Goal: Information Seeking & Learning: Check status

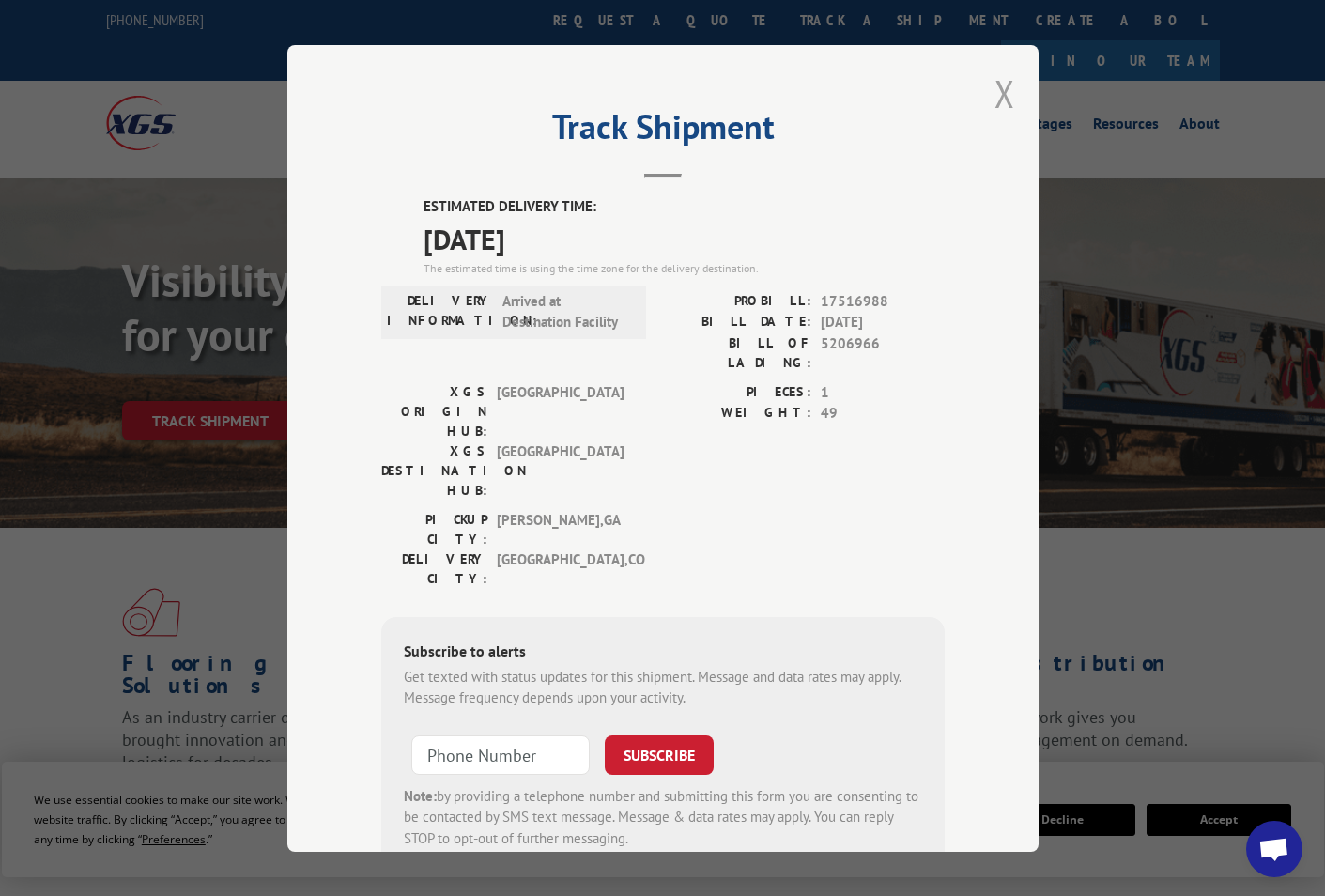
click at [994, 87] on button "Close modal" at bounding box center [1004, 93] width 21 height 50
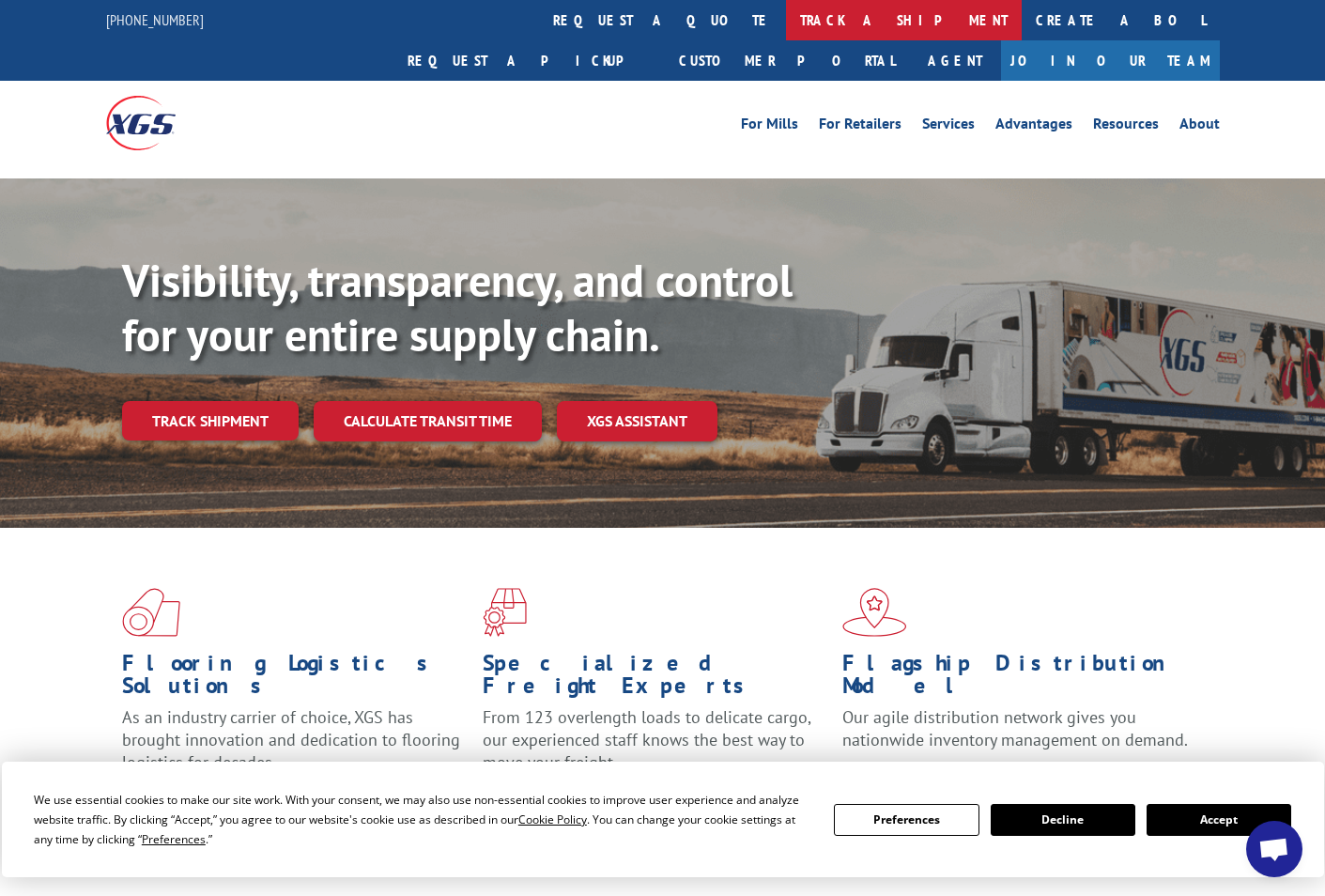
click at [786, 18] on link "track a shipment" at bounding box center [903, 20] width 236 height 41
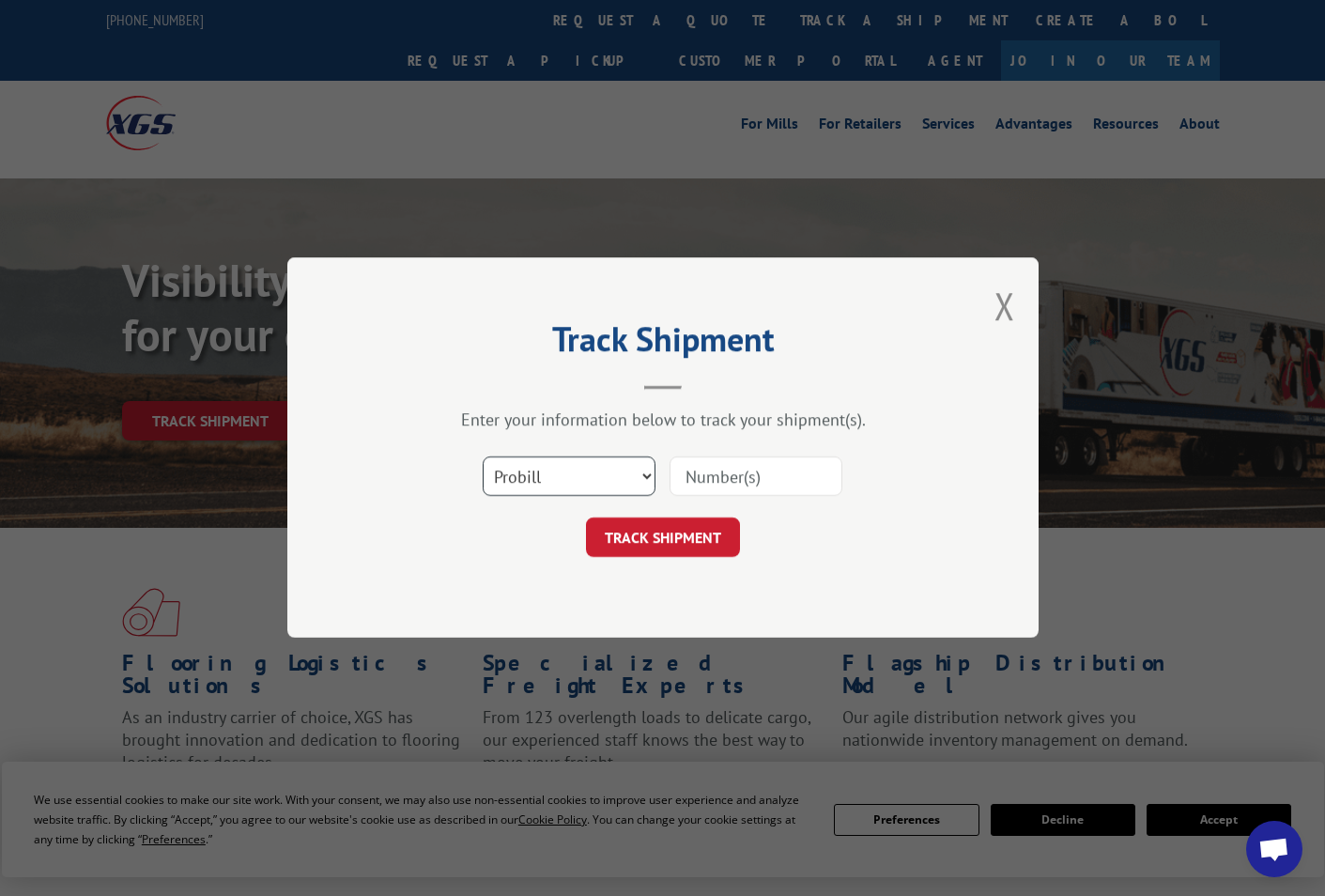
click at [569, 479] on select "Select category... Probill BOL PO" at bounding box center [569, 477] width 173 height 40
select select "po"
click at [483, 457] on select "Select category... Probill BOL PO" at bounding box center [569, 477] width 173 height 40
click at [729, 470] on input at bounding box center [755, 477] width 173 height 40
paste input "02512794"
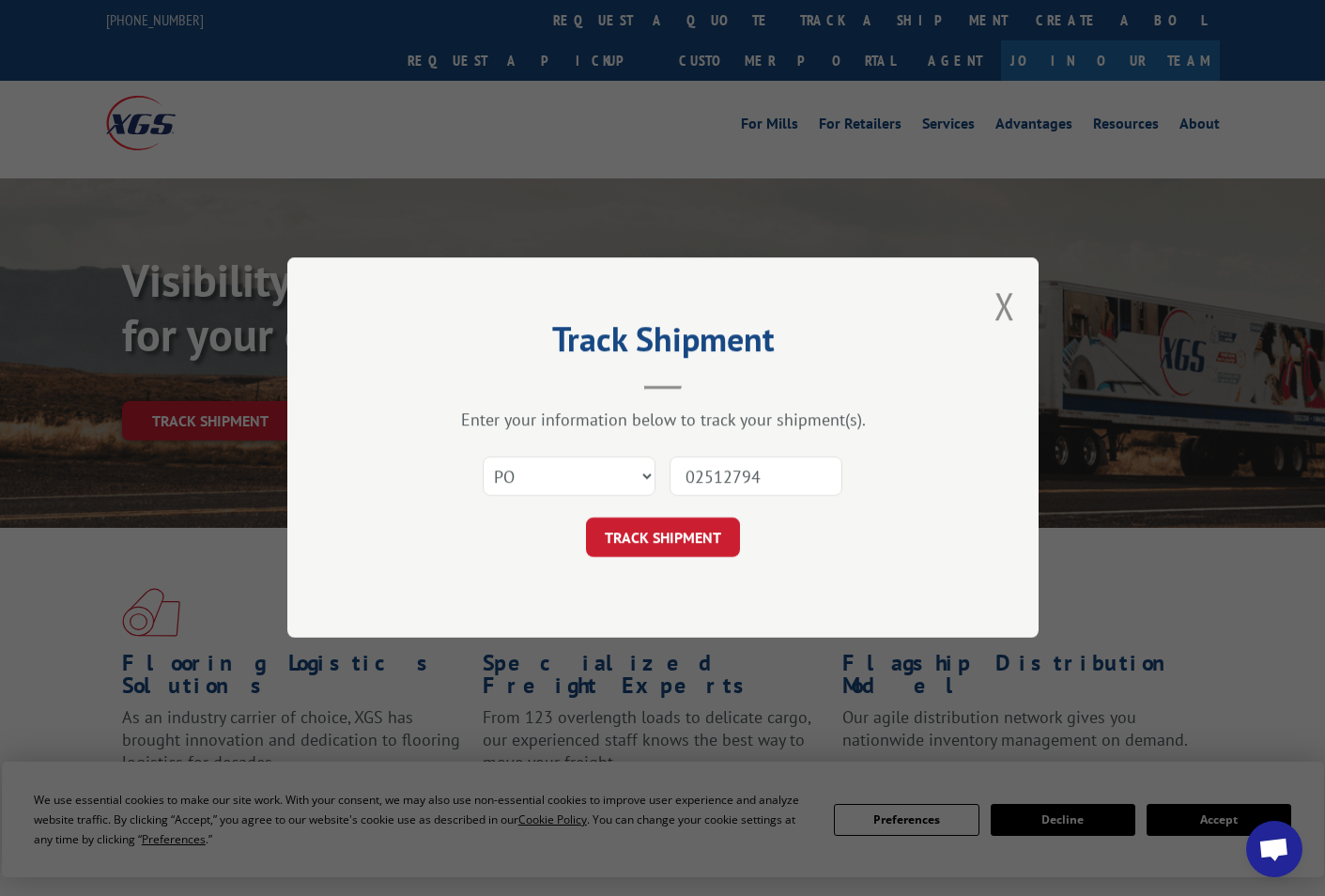
type input "02512794"
drag, startPoint x: 675, startPoint y: 565, endPoint x: 672, endPoint y: 545, distance: 20.2
click at [674, 562] on div "Track Shipment Enter your information below to track your shipment(s). Select c…" at bounding box center [663, 447] width 752 height 380
click at [672, 539] on button "TRACK SHIPMENT" at bounding box center [662, 539] width 154 height 40
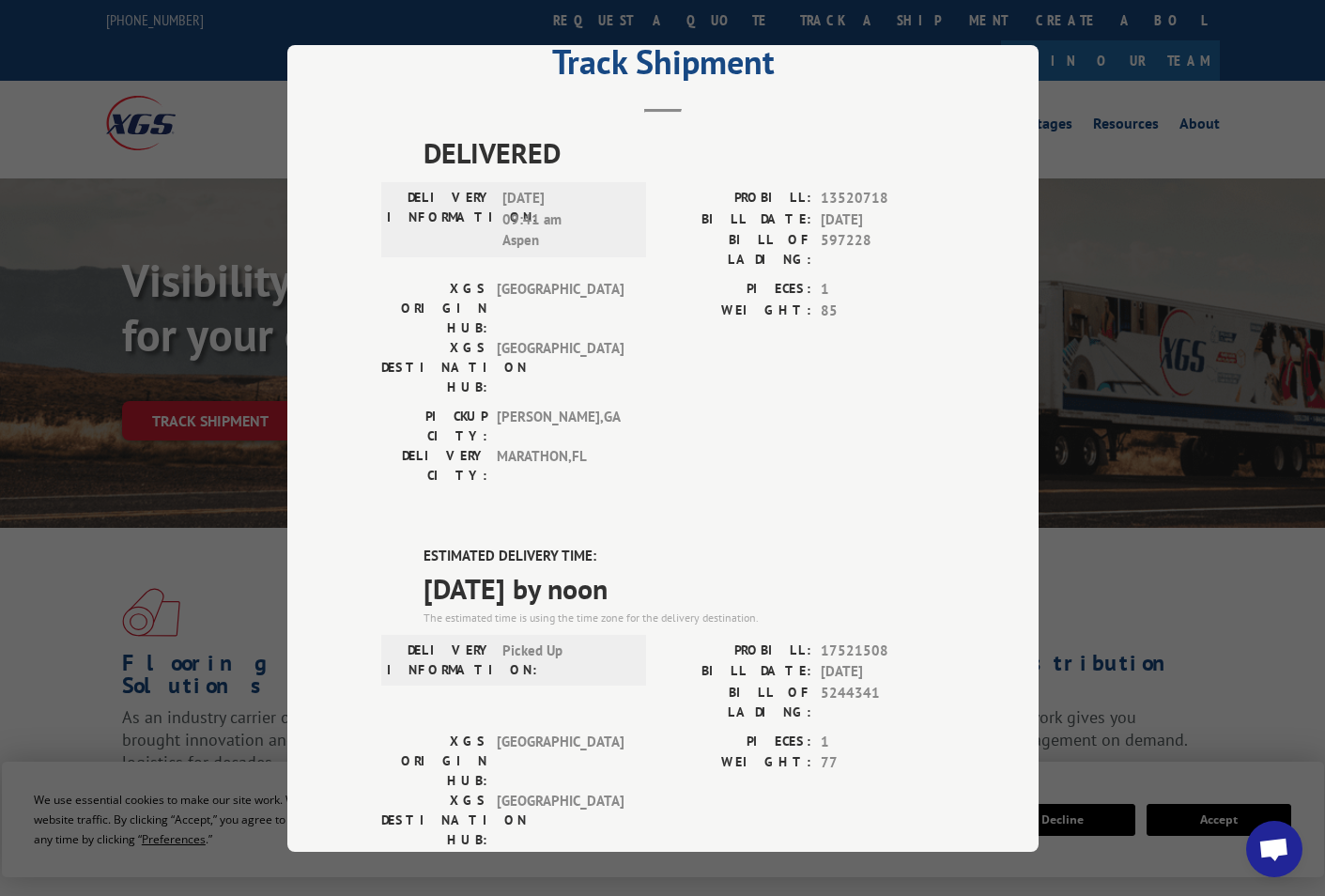
scroll to position [94, 0]
